Goal: Transaction & Acquisition: Obtain resource

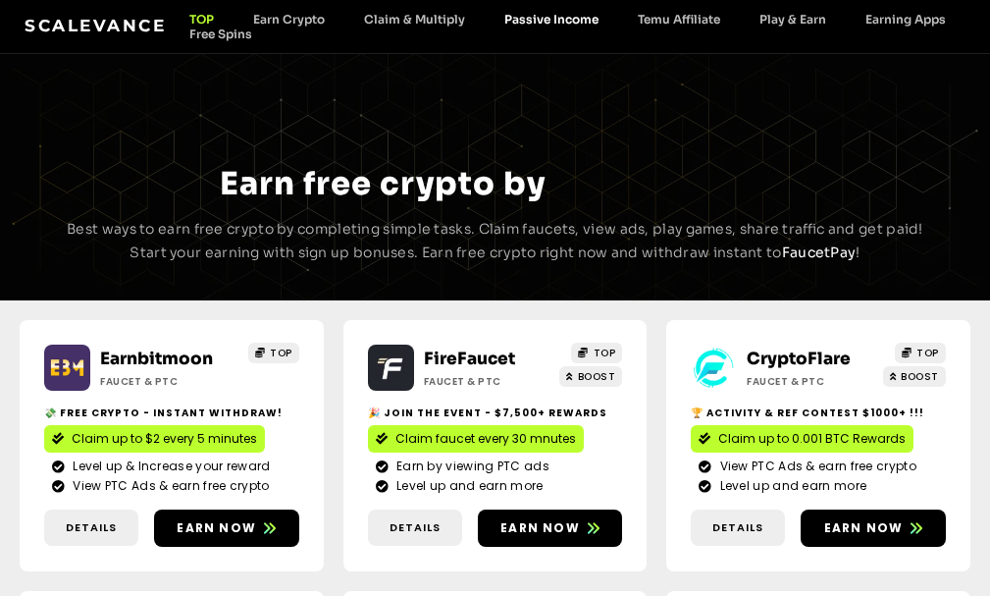
click at [550, 21] on link "Passive Income" at bounding box center [551, 19] width 133 height 15
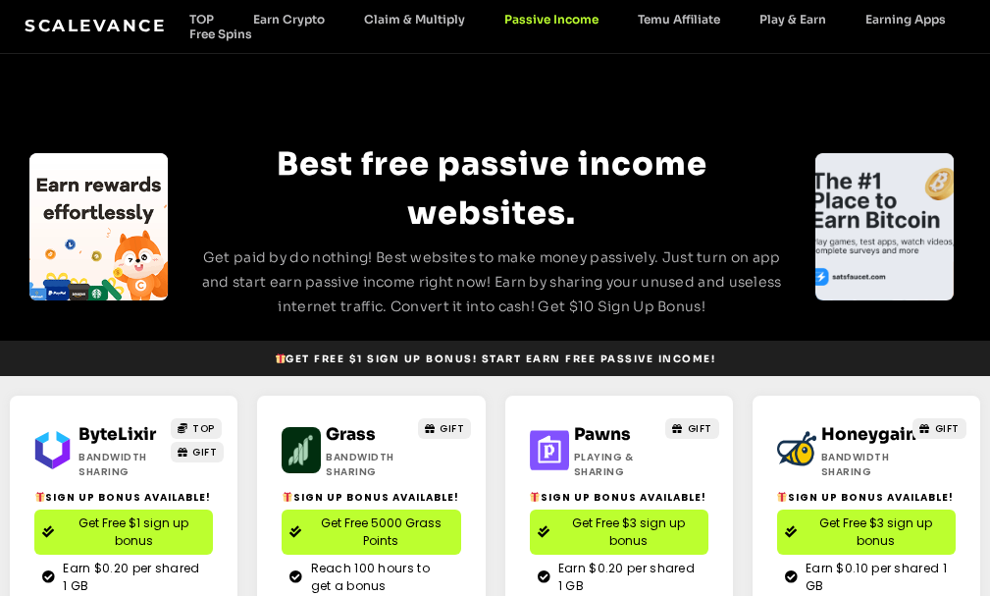
click at [94, 536] on span "Get Free $1 sign up bonus" at bounding box center [133, 531] width 143 height 35
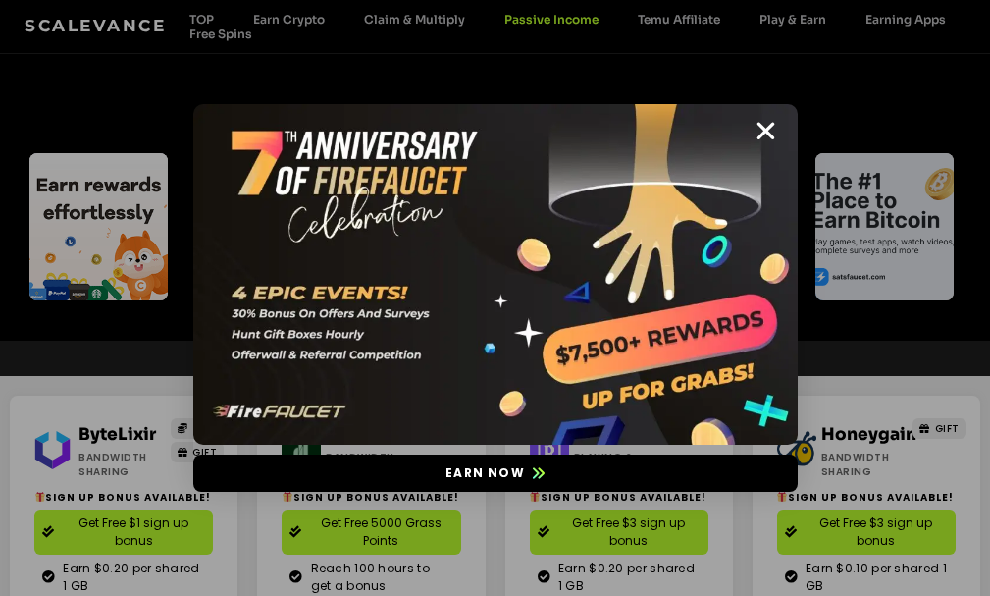
click at [208, 23] on div "Earn now" at bounding box center [495, 298] width 990 height 596
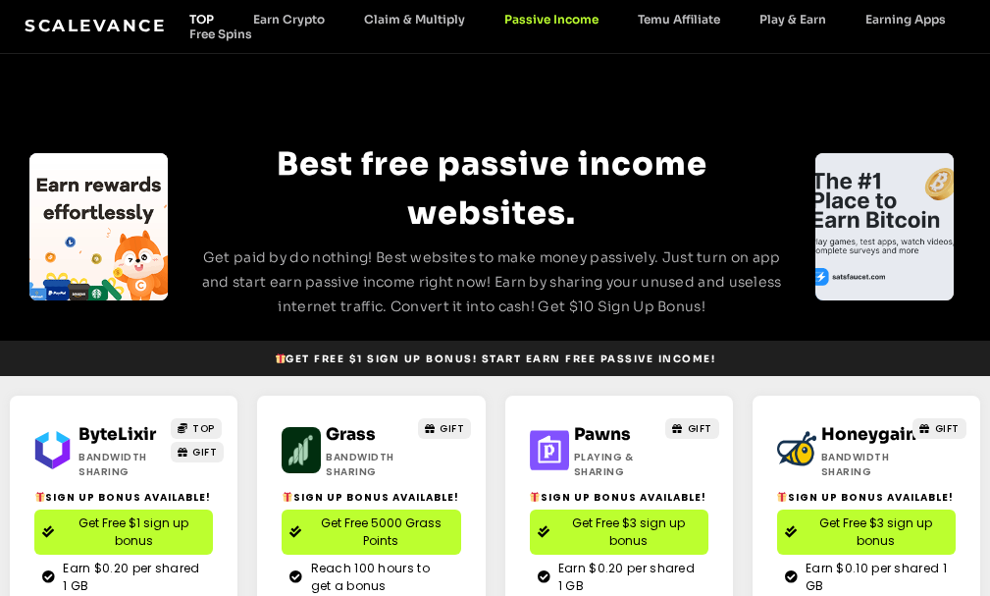
click at [198, 24] on link "TOP" at bounding box center [202, 19] width 64 height 15
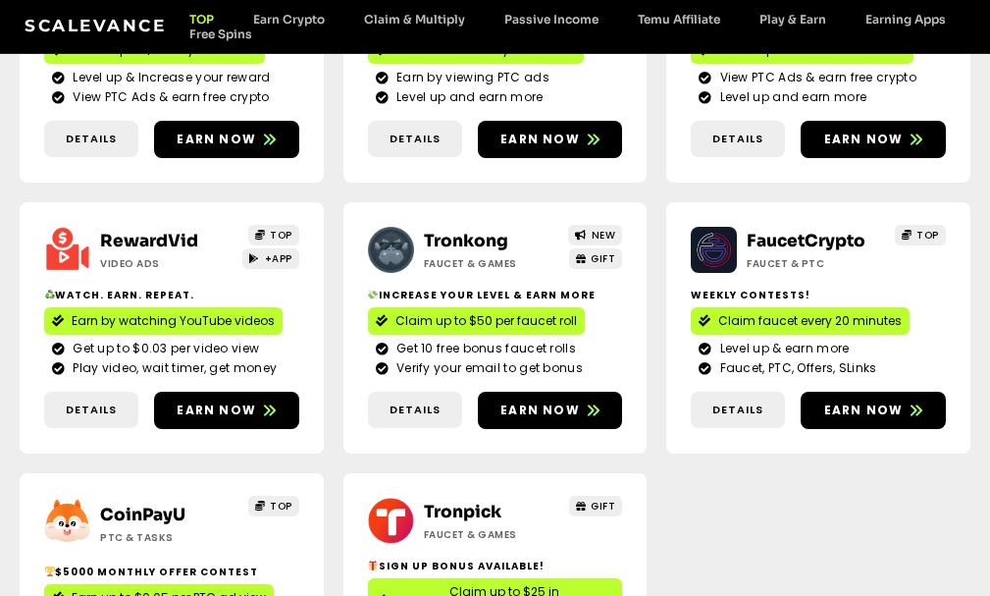
scroll to position [393, 0]
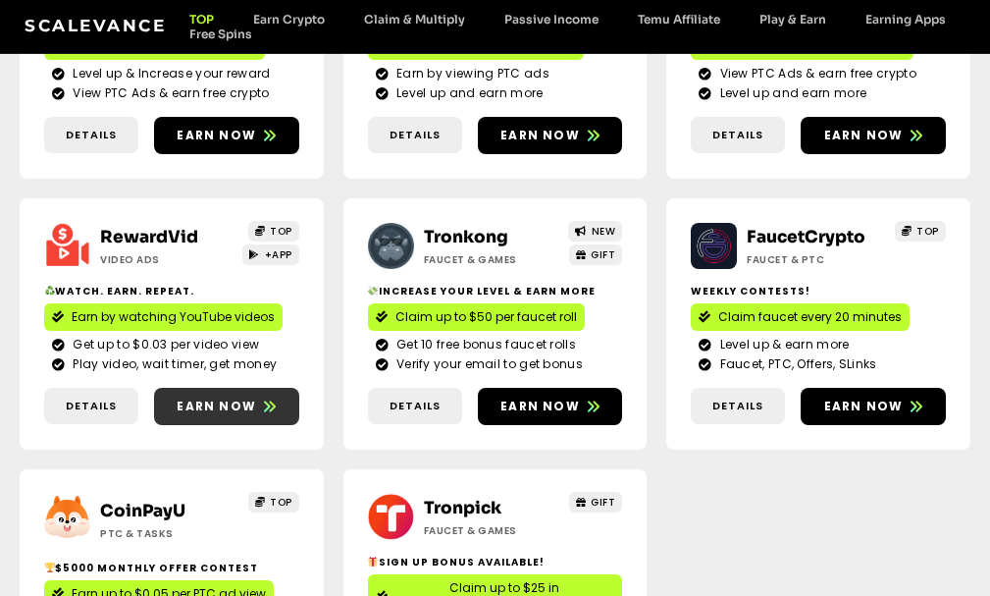
click at [237, 398] on span "Earn now" at bounding box center [216, 406] width 79 height 18
